Goal: Navigation & Orientation: Understand site structure

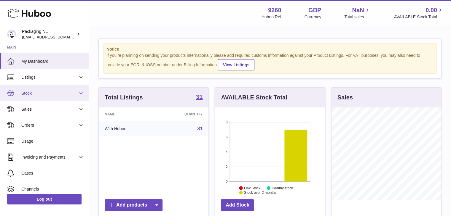
scroll to position [93, 110]
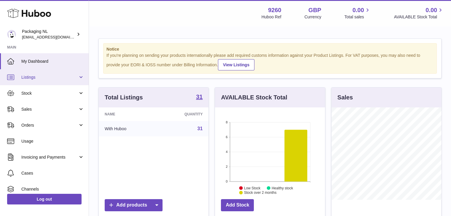
click at [44, 82] on link "Listings" at bounding box center [44, 77] width 89 height 16
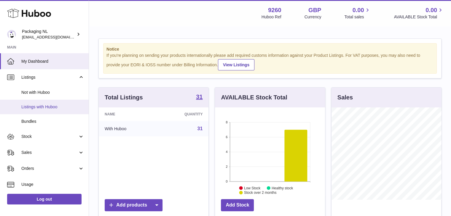
click at [41, 106] on span "Listings with Huboo" at bounding box center [52, 107] width 63 height 6
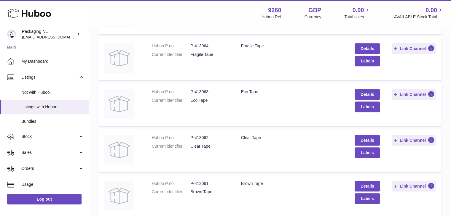
scroll to position [202, 0]
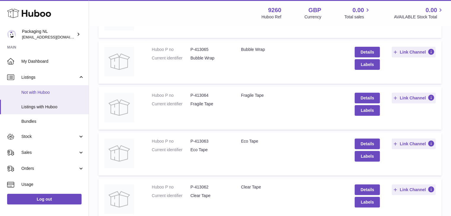
click at [58, 87] on link "Not with Huboo" at bounding box center [44, 92] width 89 height 15
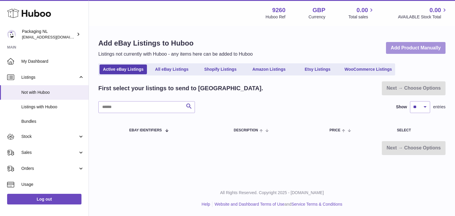
click at [405, 46] on link "Add Product Manually" at bounding box center [416, 48] width 60 height 12
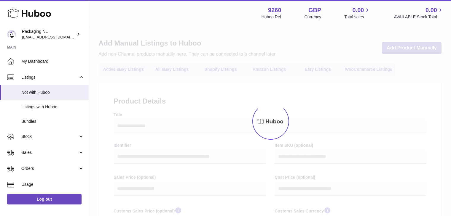
select select
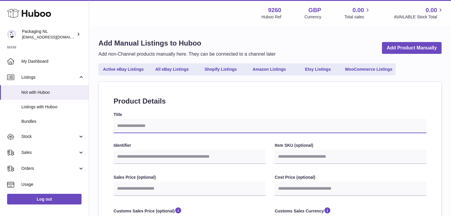
click at [142, 127] on input "Title" at bounding box center [270, 126] width 313 height 14
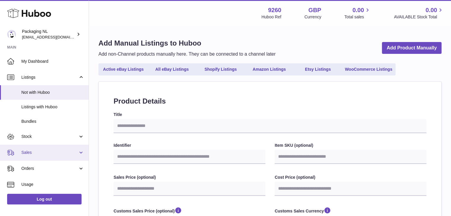
click at [25, 155] on span "Sales" at bounding box center [49, 153] width 57 height 6
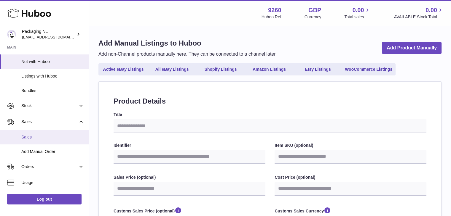
scroll to position [59, 0]
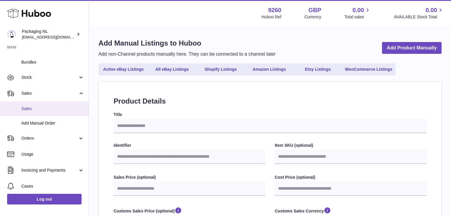
click at [40, 107] on span "Sales" at bounding box center [52, 109] width 63 height 6
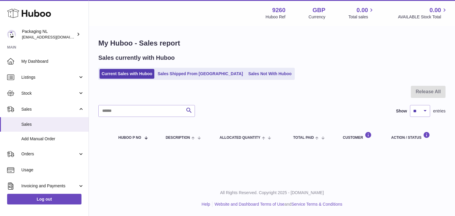
click at [420, 21] on div "Menu Huboo 9260 Huboo Ref GBP Currency 0.00 Total sales 0.00 AVAILABLE Stock To…" at bounding box center [272, 13] width 367 height 26
click at [327, 84] on div "My Huboo - Sales report Sales currently with Huboo Current Sales with Huboo Sal…" at bounding box center [272, 94] width 367 height 134
click at [55, 137] on span "Add Manual Order" at bounding box center [52, 139] width 63 height 6
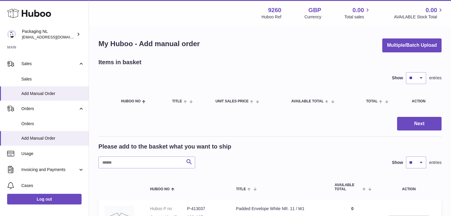
scroll to position [30, 0]
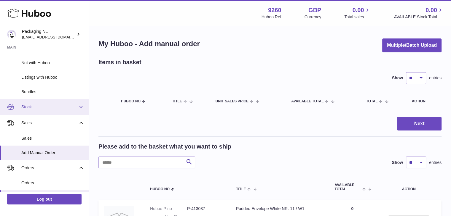
click at [32, 109] on span "Stock" at bounding box center [49, 107] width 57 height 6
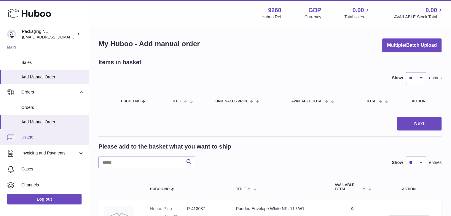
scroll to position [208, 0]
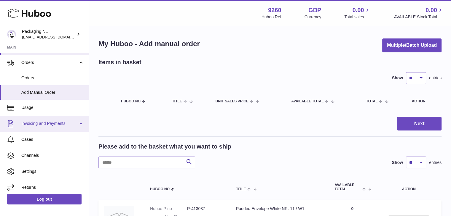
click at [52, 124] on span "Invoicing and Payments" at bounding box center [49, 124] width 57 height 6
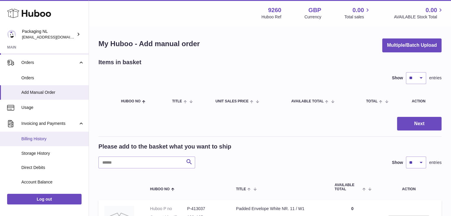
click at [44, 141] on span "Billing History" at bounding box center [52, 139] width 63 height 6
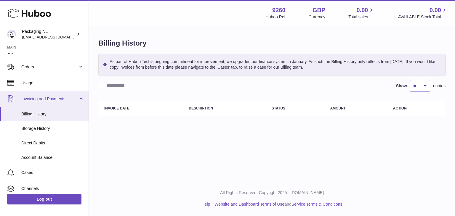
scroll to position [59, 0]
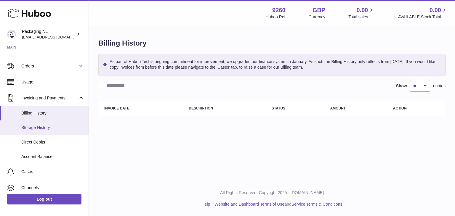
click at [52, 130] on span "Storage History" at bounding box center [52, 128] width 63 height 6
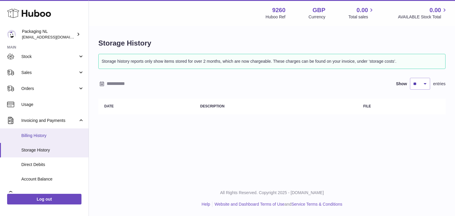
scroll to position [59, 0]
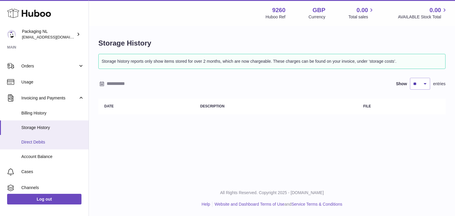
click at [60, 144] on span "Direct Debits" at bounding box center [52, 143] width 63 height 6
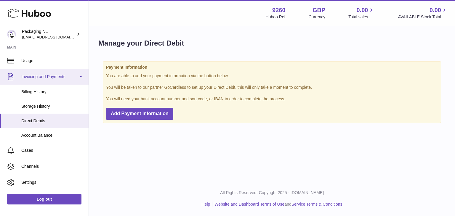
scroll to position [89, 0]
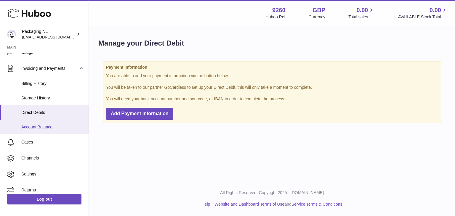
click at [46, 130] on link "Account Balance" at bounding box center [44, 127] width 89 height 15
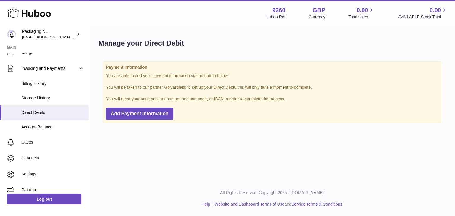
click at [188, 34] on div "Manage your Direct Debit Payment Information You are able to add your payment i…" at bounding box center [272, 83] width 367 height 113
click at [191, 24] on div "Menu Huboo 9260 Huboo Ref GBP Currency 0.00 Total sales 0.00 AVAILABLE Stock To…" at bounding box center [272, 13] width 367 height 26
